Goal: Task Accomplishment & Management: Use online tool/utility

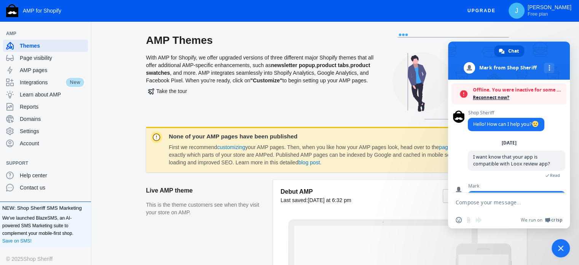
scroll to position [88, 0]
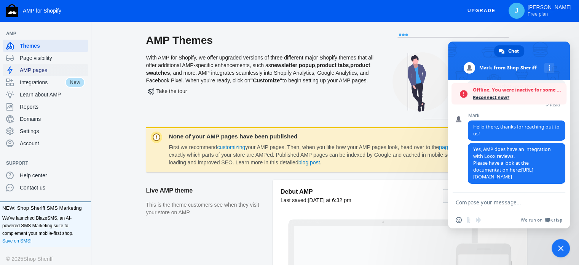
click at [43, 71] on span "AMP pages" at bounding box center [52, 70] width 65 height 8
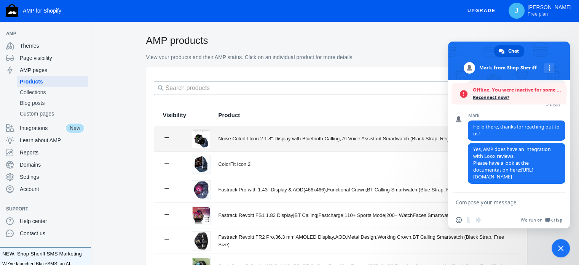
click at [247, 140] on div "Noise Colorfit Icon 2 1.8'' Display with Bluetooth Calling, AI Voice Assistant …" at bounding box center [365, 139] width 292 height 8
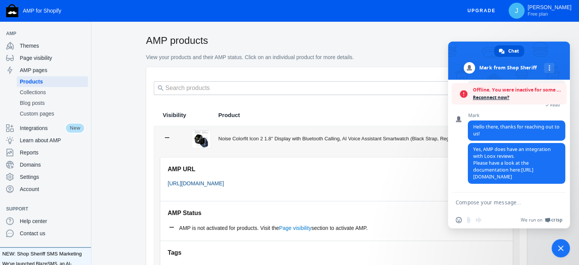
click at [224, 184] on link "[URL][DOMAIN_NAME]" at bounding box center [196, 183] width 56 height 6
click at [564, 248] on span "Close chat" at bounding box center [561, 248] width 18 height 18
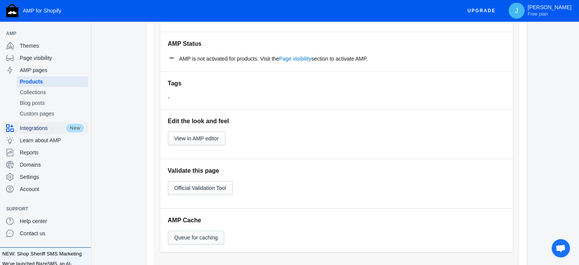
scroll to position [152, 0]
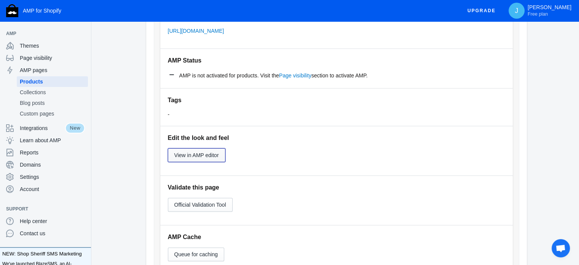
click at [210, 158] on span "View in AMP editor" at bounding box center [196, 155] width 45 height 6
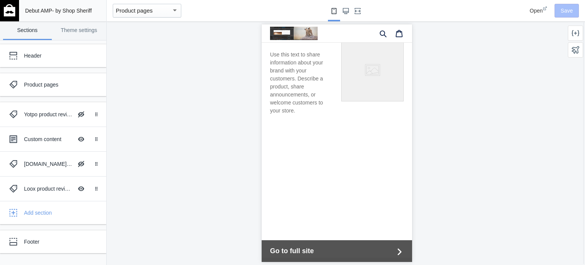
scroll to position [762, 0]
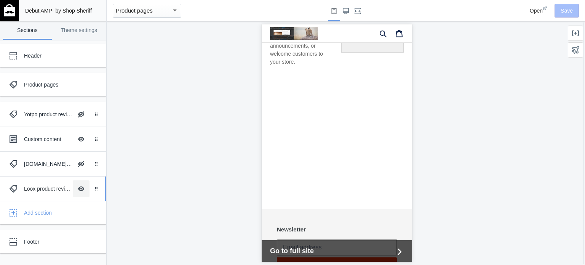
click at [82, 187] on button "Hide Image with text overlay" at bounding box center [81, 188] width 17 height 17
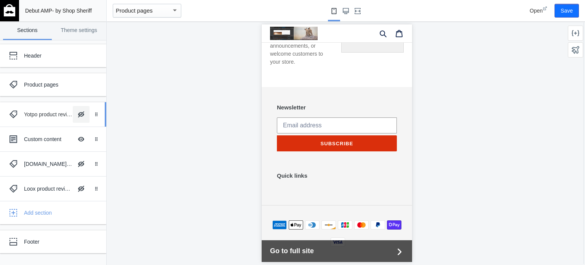
click at [82, 115] on button "Hide Image with text overlay" at bounding box center [81, 114] width 17 height 17
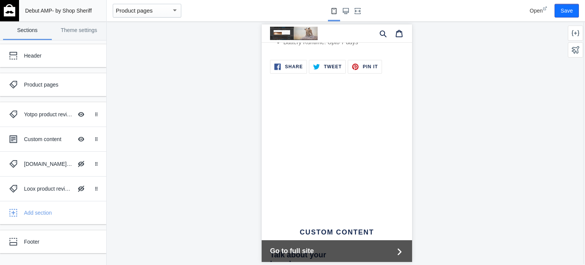
scroll to position [617, 0]
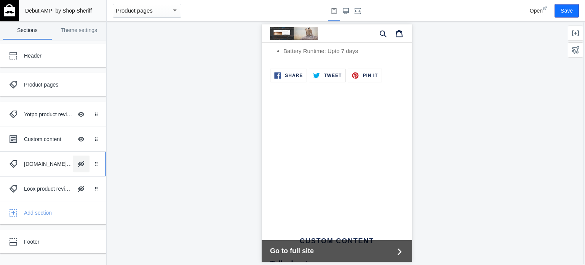
click at [81, 169] on button "Hide Image with text overlay" at bounding box center [81, 163] width 17 height 17
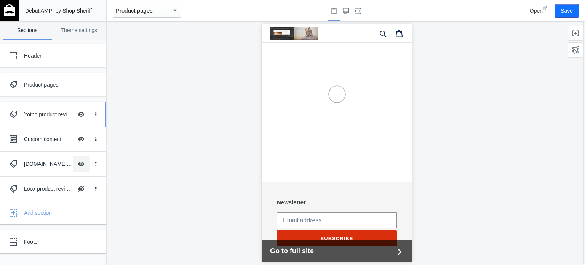
scroll to position [968, 0]
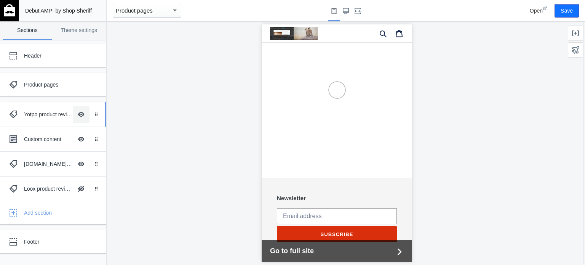
click at [84, 113] on button "Hide Image with text overlay" at bounding box center [81, 114] width 17 height 17
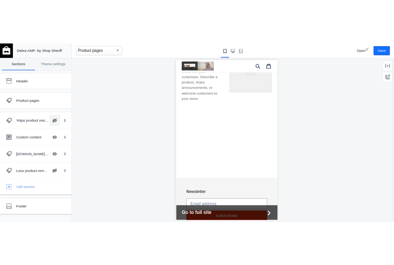
scroll to position [754, 0]
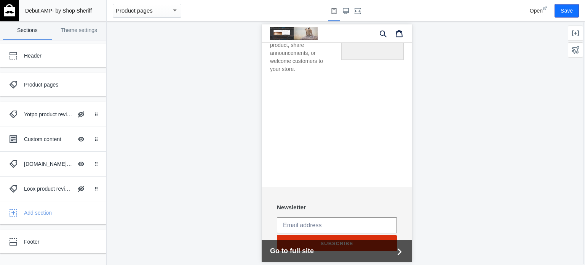
click at [485, 167] on div at bounding box center [337, 142] width 460 height 243
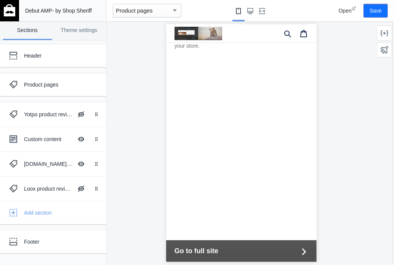
scroll to position [776, 0]
click at [78, 166] on button "Hide Image with text overlay" at bounding box center [81, 163] width 17 height 17
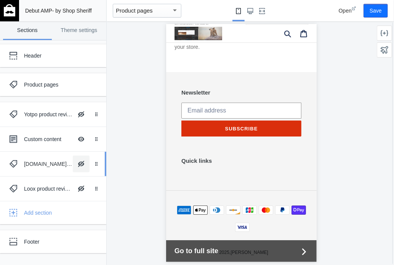
click at [78, 166] on button "Hide Image with text overlay" at bounding box center [81, 163] width 17 height 17
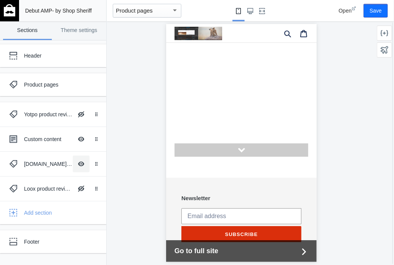
scroll to position [793, 0]
